Goal: Information Seeking & Learning: Check status

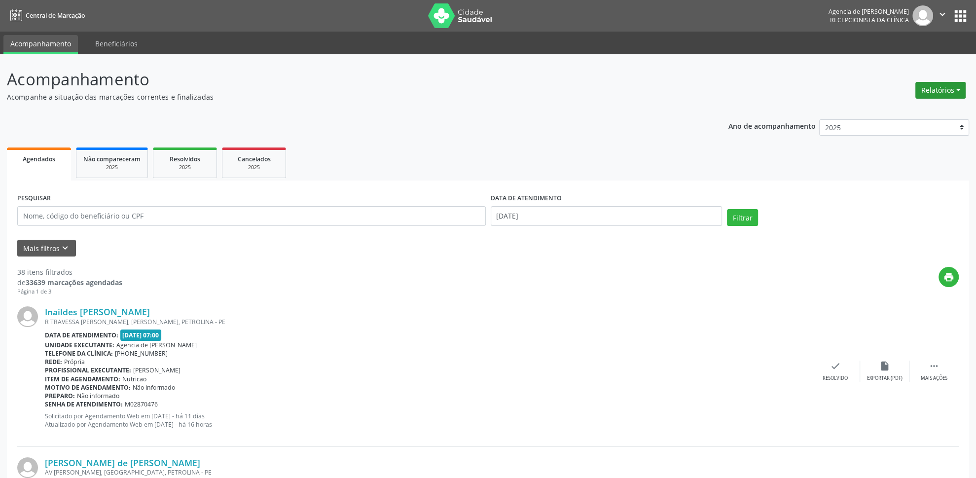
click at [931, 92] on button "Relatórios" at bounding box center [940, 90] width 50 height 17
click at [914, 115] on link "Agendamentos" at bounding box center [913, 112] width 106 height 14
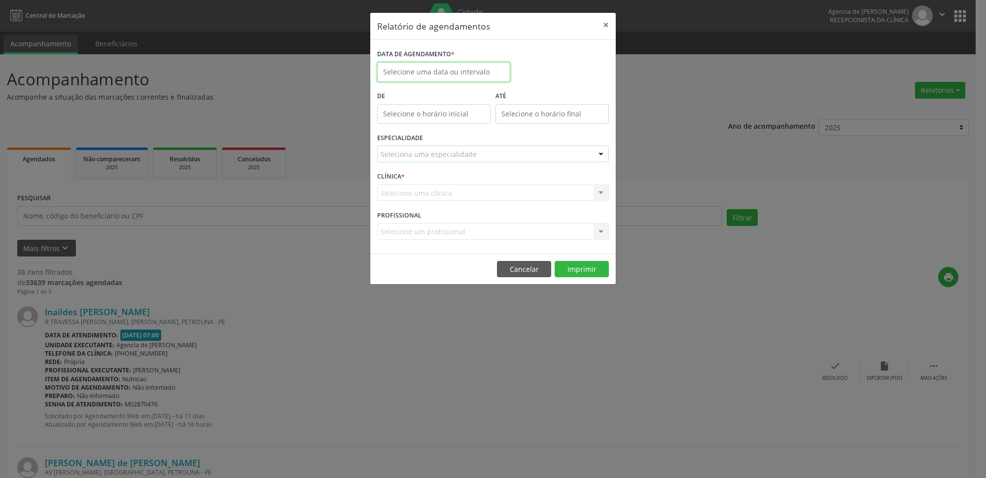
click at [467, 71] on input "text" at bounding box center [443, 72] width 133 height 20
click at [495, 185] on span "22" at bounding box center [496, 182] width 19 height 19
click at [495, 185] on div "Selecione uma clínica Nenhum resultado encontrado para: " " Não há nenhuma opçã…" at bounding box center [493, 192] width 232 height 17
click at [488, 155] on div "Seleciona uma especialidade" at bounding box center [493, 153] width 232 height 17
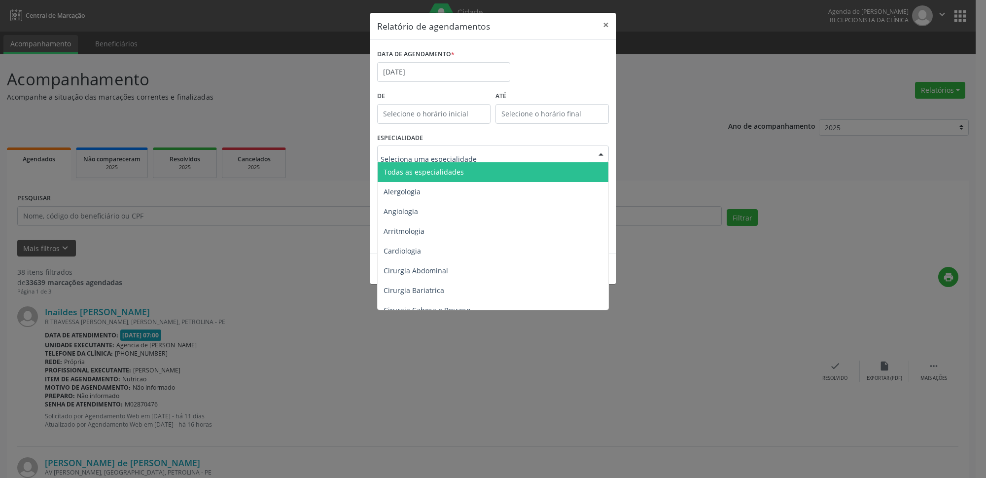
click at [471, 177] on span "Todas as especialidades" at bounding box center [494, 172] width 232 height 20
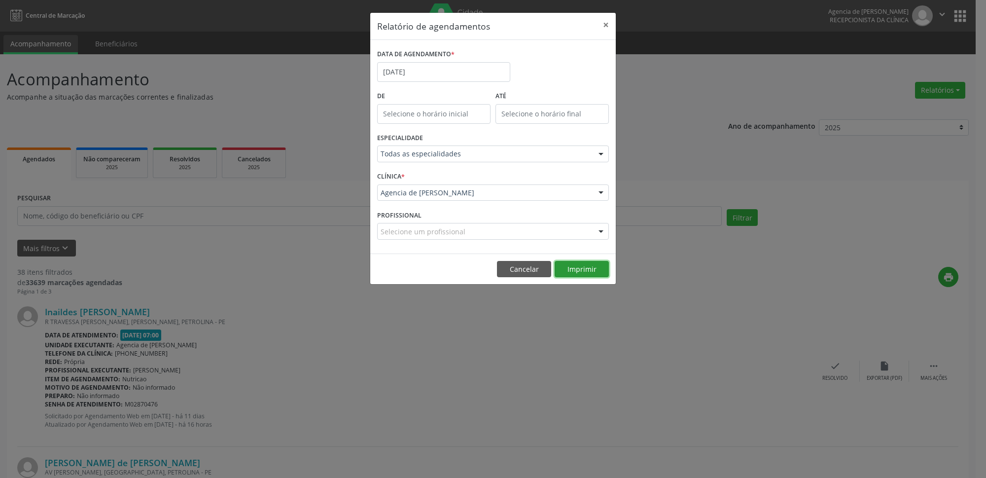
click at [570, 266] on button "Imprimir" at bounding box center [582, 269] width 54 height 17
click at [608, 24] on button "×" at bounding box center [606, 25] width 20 height 24
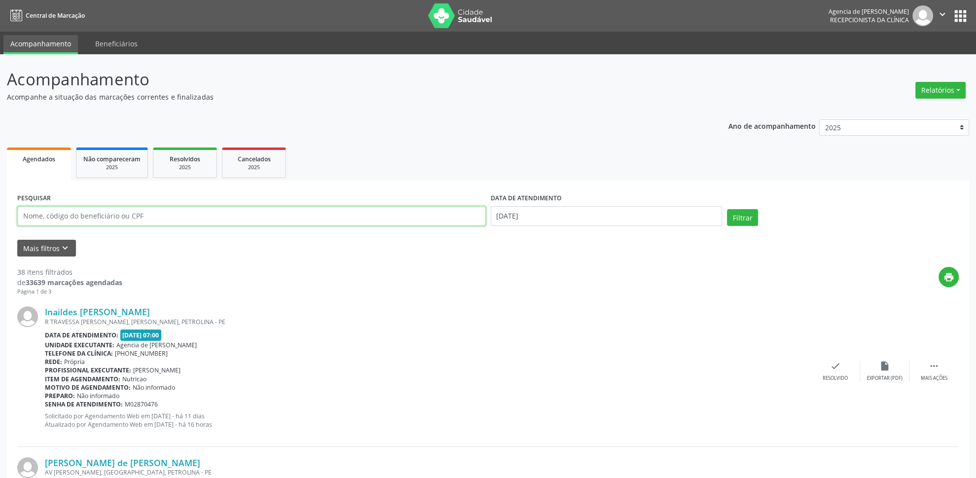
click at [146, 210] on input "text" at bounding box center [251, 216] width 468 height 20
type input "23486481487"
click at [539, 217] on input "[DATE]" at bounding box center [607, 216] width 232 height 20
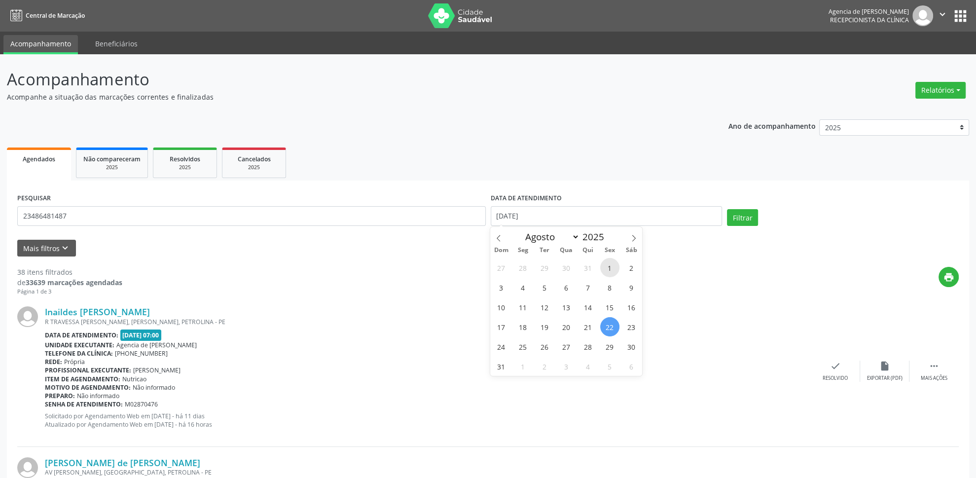
click at [607, 271] on span "1" at bounding box center [609, 267] width 19 height 19
type input "[DATE]"
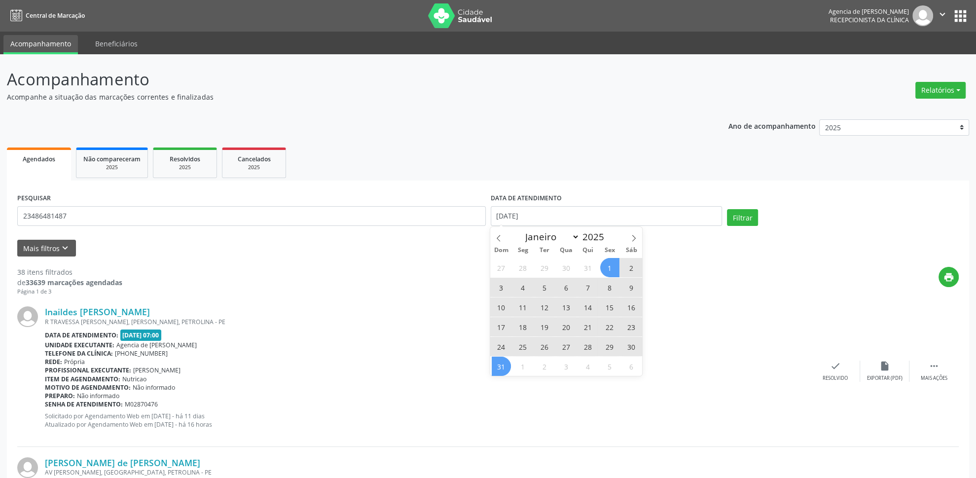
click at [502, 365] on span "31" at bounding box center [501, 365] width 19 height 19
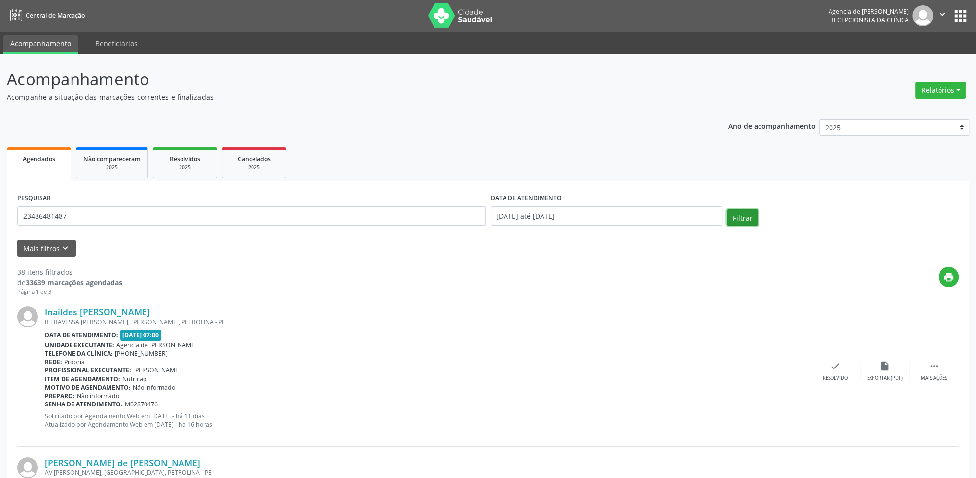
click at [742, 221] on button "Filtrar" at bounding box center [742, 217] width 31 height 17
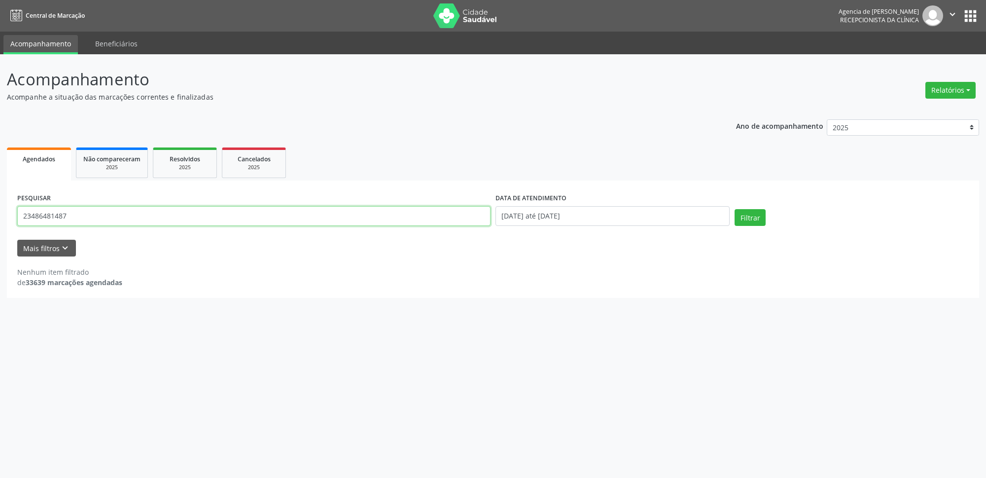
click at [390, 216] on input "23486481487" at bounding box center [253, 216] width 473 height 20
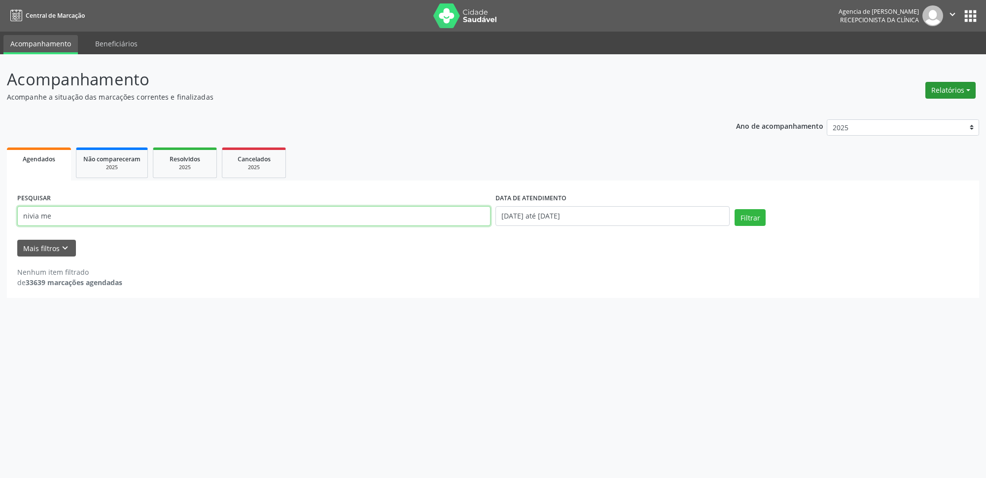
click at [954, 93] on button "Relatórios" at bounding box center [951, 90] width 50 height 17
type input "nivia me"
click at [902, 113] on link "Agendamentos" at bounding box center [924, 112] width 106 height 14
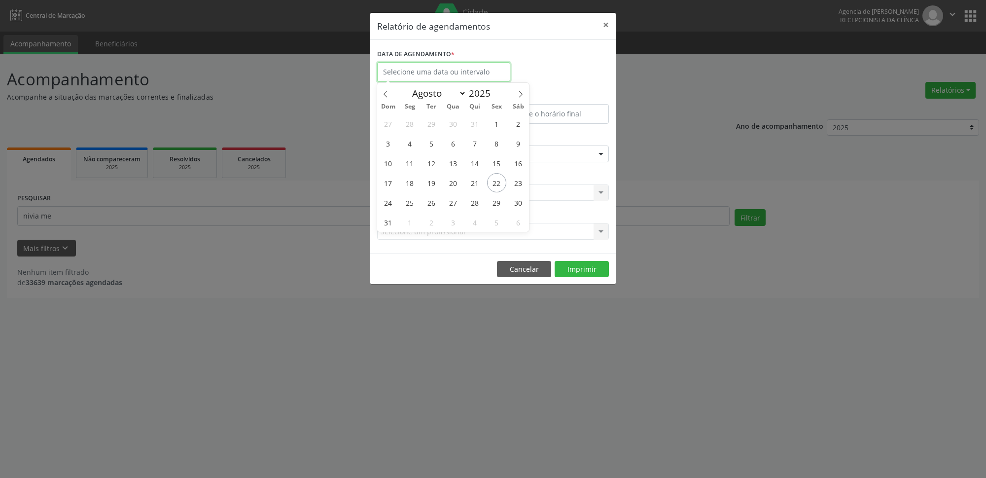
click at [445, 81] on input "text" at bounding box center [443, 72] width 133 height 20
click at [433, 204] on span "26" at bounding box center [431, 202] width 19 height 19
type input "[DATE]"
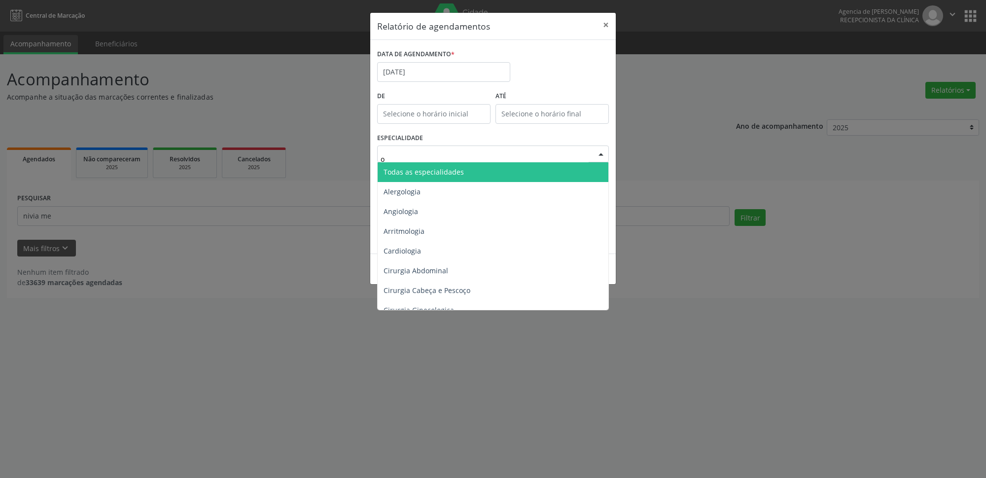
type input "or"
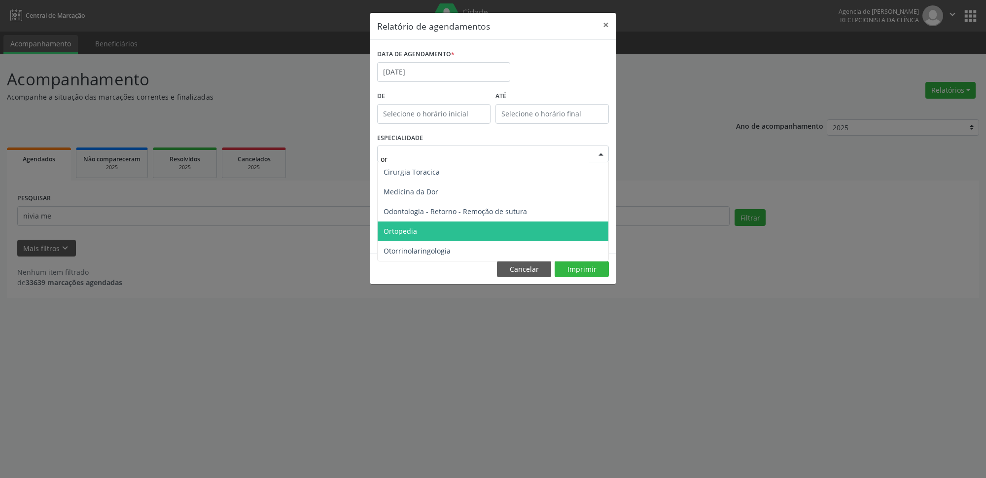
click at [430, 234] on span "Ortopedia" at bounding box center [493, 231] width 231 height 20
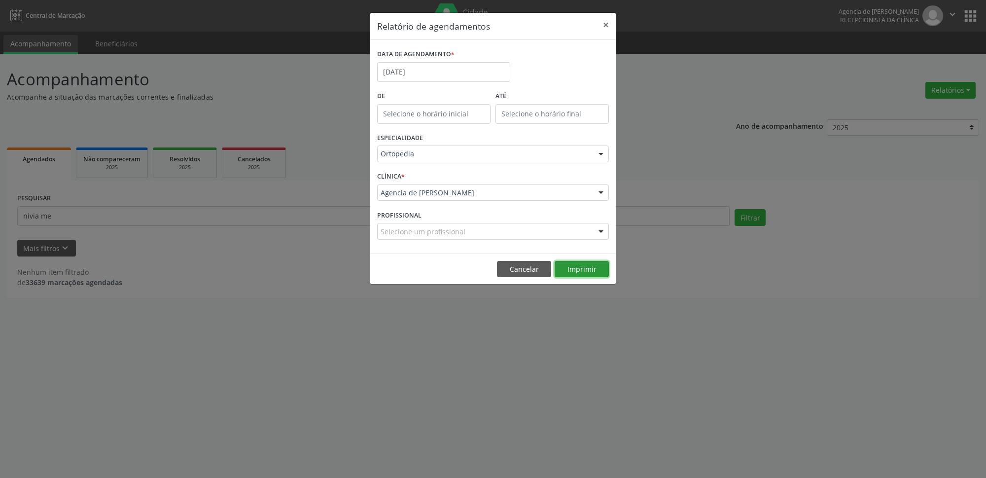
click at [586, 273] on button "Imprimir" at bounding box center [582, 269] width 54 height 17
click at [606, 24] on button "×" at bounding box center [606, 25] width 20 height 24
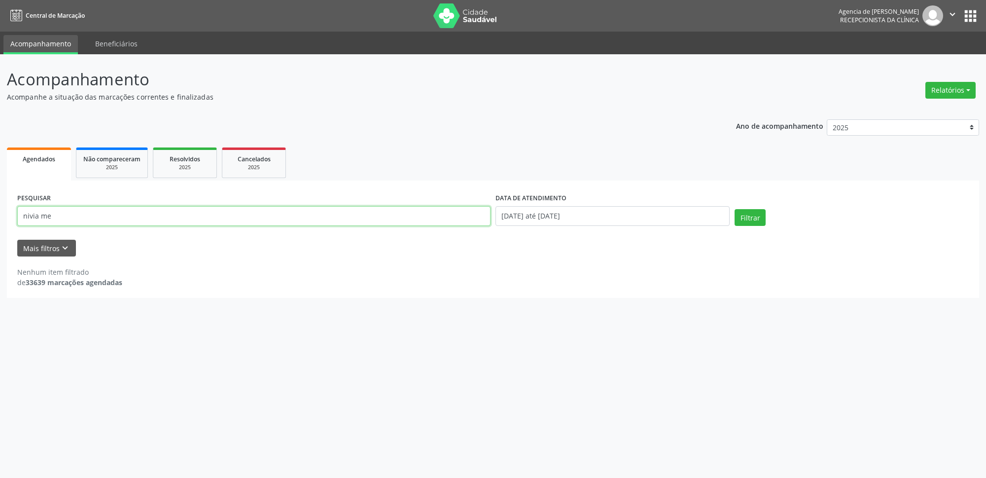
click at [195, 223] on input "nivia me" at bounding box center [253, 216] width 473 height 20
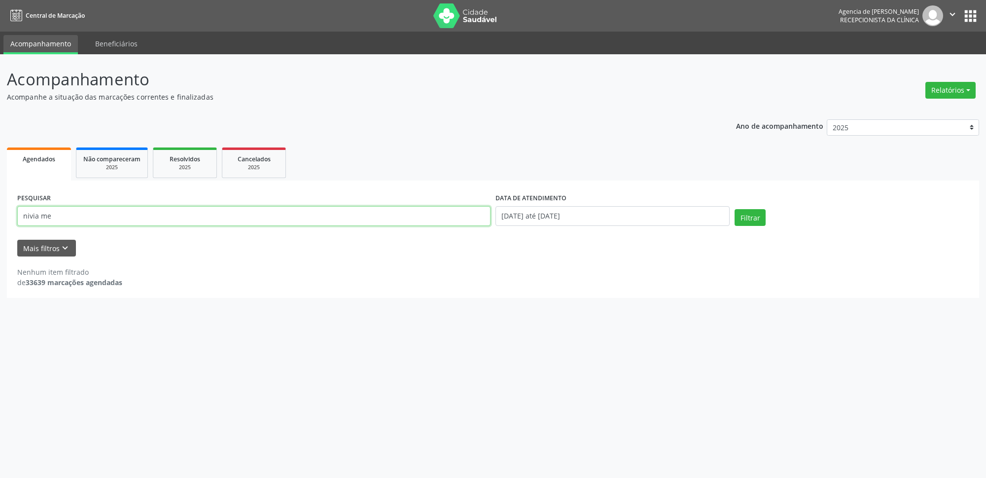
click at [195, 223] on input "nivia me" at bounding box center [253, 216] width 473 height 20
click at [419, 61] on div "Acompanhamento Acompanhe a situação das marcações correntes e finalizadas Relat…" at bounding box center [493, 266] width 986 height 424
